Goal: Information Seeking & Learning: Learn about a topic

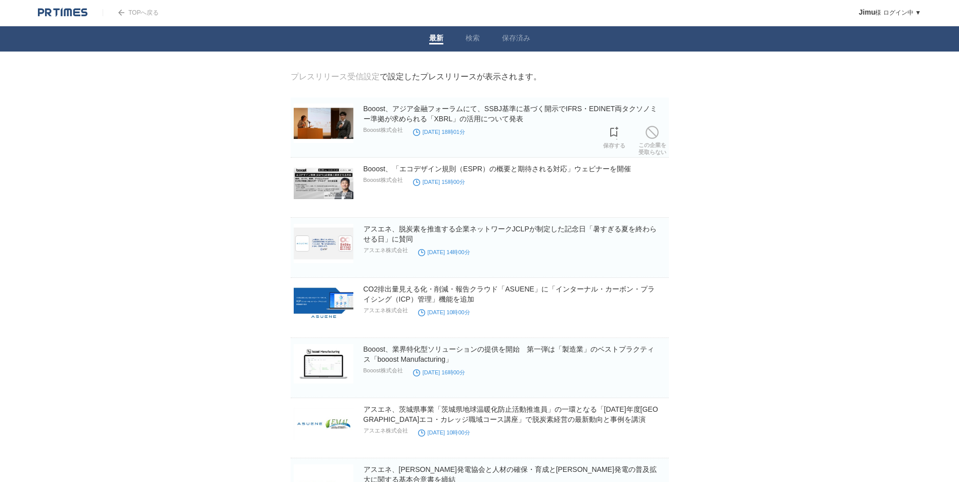
click at [526, 132] on div "Booost、アジア金融フォーラムにて、SSBJ基準に基づく開示でIFRS・EDINET両タクソノミー準拠が求められる「XBRL」の活用について発表 Booo…" at bounding box center [514, 120] width 303 height 33
click at [505, 108] on link "Booost、アジア金融フォーラムにて、SSBJ基準に基づく開示でIFRS・EDINET両タクソノミー準拠が求められる「XBRL」の活用について発表" at bounding box center [510, 114] width 294 height 18
click at [518, 181] on div "Booost、「エコデザイン規則（ESPR）の概要と期待される対応」ウェビナーを開催 Booost株式会社 [DATE] 15時00分" at bounding box center [514, 180] width 303 height 32
click at [514, 172] on link "Booost、「エコデザイン規則（ESPR）の概要と期待される対応」ウェビナーを開催" at bounding box center [497, 169] width 268 height 8
click at [516, 230] on link "アスエネ、脱炭素を推進する企業ネットワークJCLPが制定した記念日「暑すぎる夏を終わらせる日」に賛同" at bounding box center [509, 234] width 293 height 18
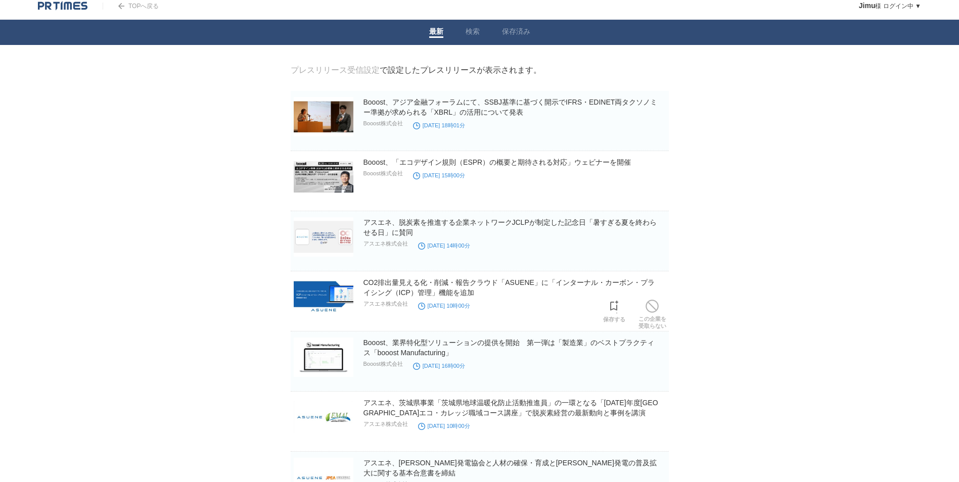
scroll to position [5, 0]
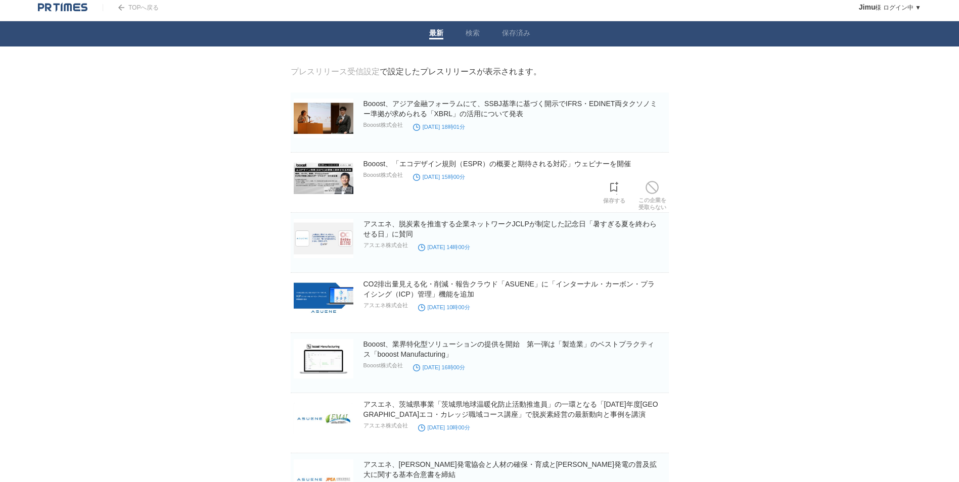
click at [378, 178] on p "Booost株式会社" at bounding box center [382, 175] width 39 height 8
click at [440, 105] on link "Booost、アジア金融フォーラムにて、SSBJ基準に基づく開示でIFRS・EDINET両タクソノミー準拠が求められる「XBRL」の活用について発表" at bounding box center [510, 109] width 294 height 18
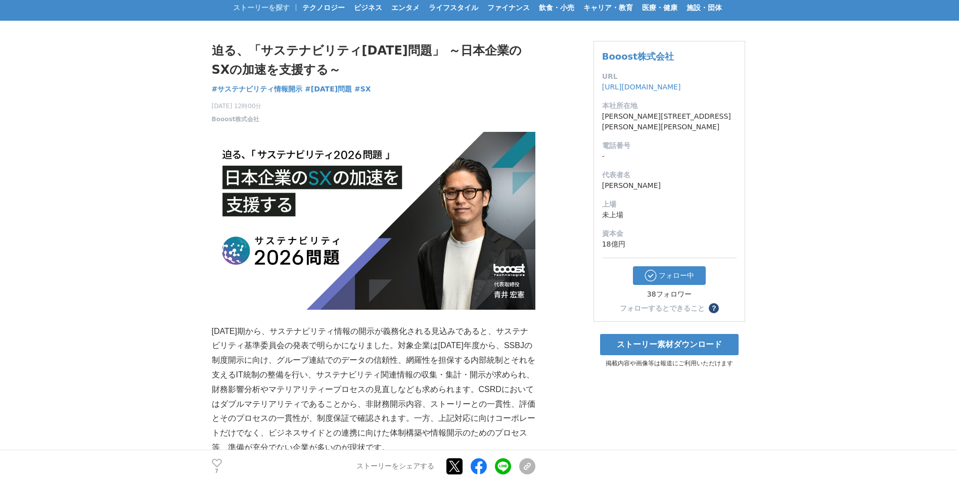
scroll to position [41, 0]
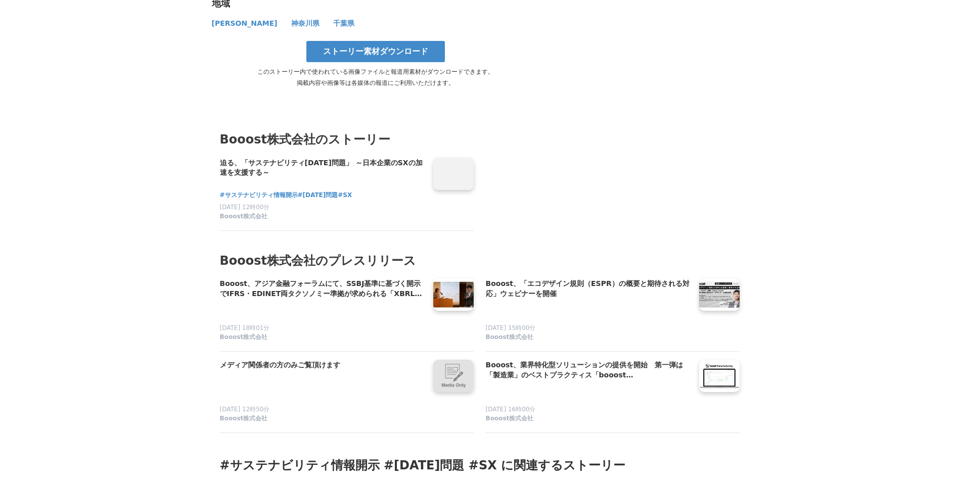
scroll to position [3673, 0]
